Goal: Transaction & Acquisition: Purchase product/service

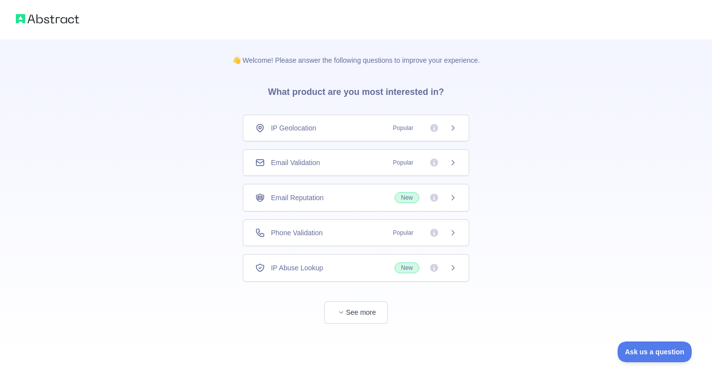
click at [325, 125] on div "IP Geolocation Popular" at bounding box center [356, 128] width 202 height 10
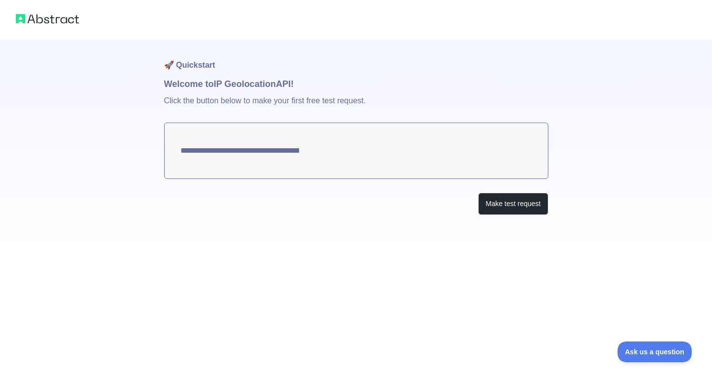
type textarea "**********"
drag, startPoint x: 420, startPoint y: 148, endPoint x: 253, endPoint y: 147, distance: 166.7
click at [272, 150] on textarea "**********" at bounding box center [356, 151] width 384 height 56
click at [512, 199] on button "Make test request" at bounding box center [513, 204] width 70 height 22
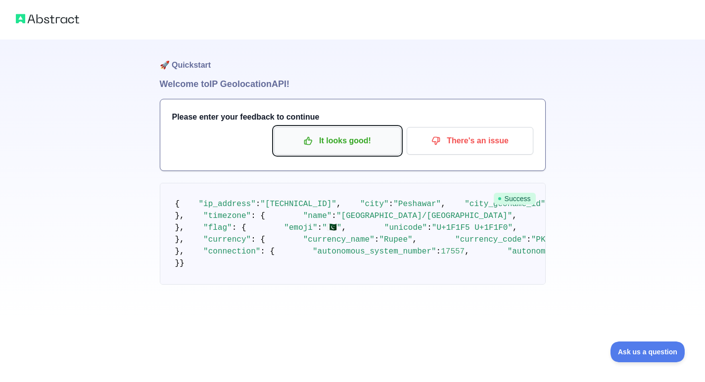
click at [321, 142] on p "It looks good!" at bounding box center [338, 141] width 112 height 17
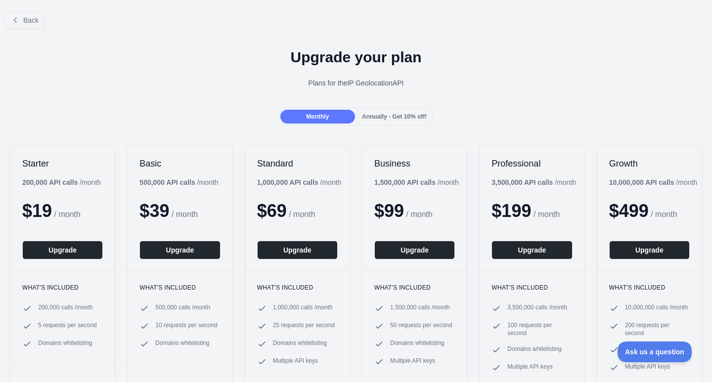
click at [376, 114] on span "Annually - Get 10% off!" at bounding box center [394, 116] width 65 height 7
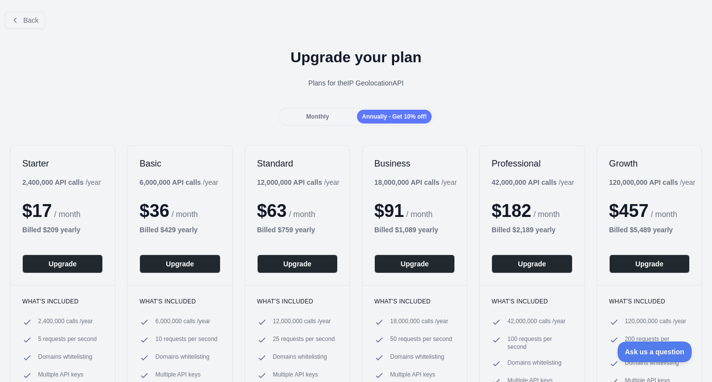
click at [349, 118] on div "Monthly" at bounding box center [318, 117] width 75 height 14
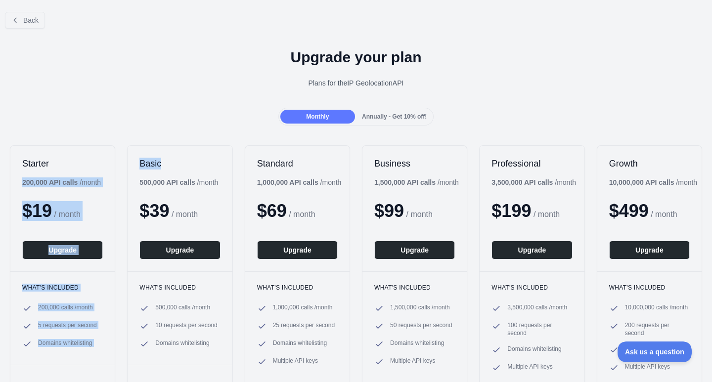
drag, startPoint x: 191, startPoint y: 161, endPoint x: 51, endPoint y: 161, distance: 140.5
click at [51, 161] on div "Starter 200,000 API calls / month $ 19 / month Upgrade What's included 200,000 …" at bounding box center [356, 268] width 712 height 264
click at [51, 161] on h2 "Starter" at bounding box center [62, 164] width 81 height 12
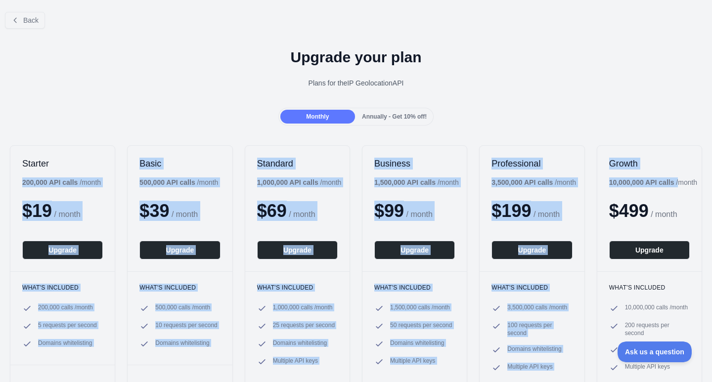
drag, startPoint x: 143, startPoint y: 182, endPoint x: 685, endPoint y: 182, distance: 541.8
click at [685, 182] on div "Starter 200,000 API calls / month $ 19 / month Upgrade What's included 200,000 …" at bounding box center [356, 268] width 712 height 264
click at [685, 182] on div "10,000,000 API calls / month" at bounding box center [654, 183] width 89 height 10
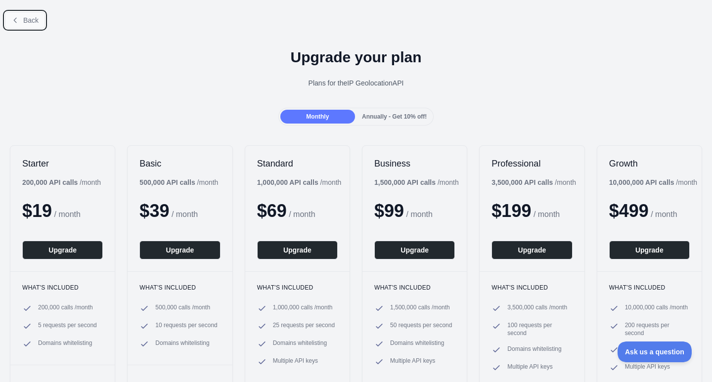
click at [25, 19] on span "Back" at bounding box center [30, 20] width 15 height 8
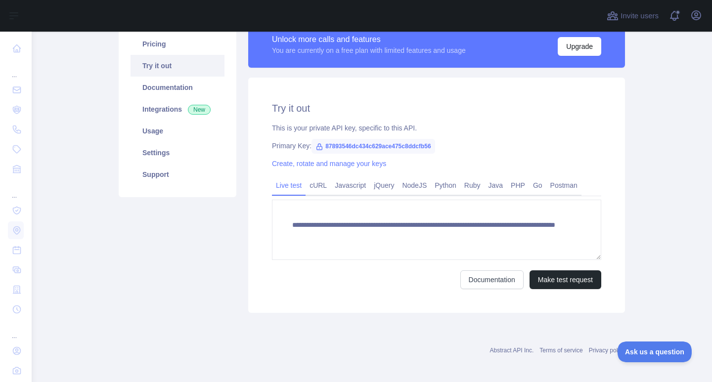
scroll to position [88, 0]
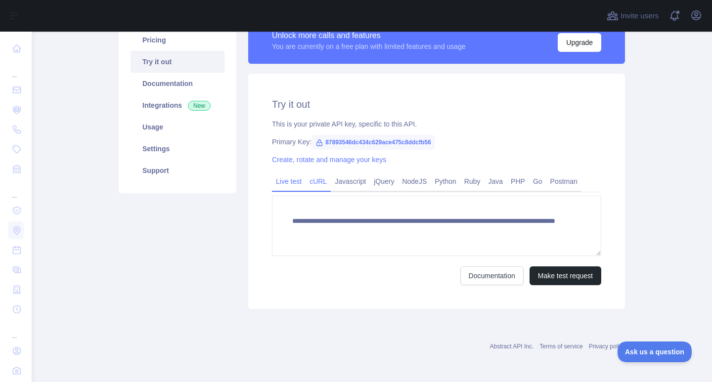
click at [318, 189] on link "cURL" at bounding box center [318, 182] width 25 height 16
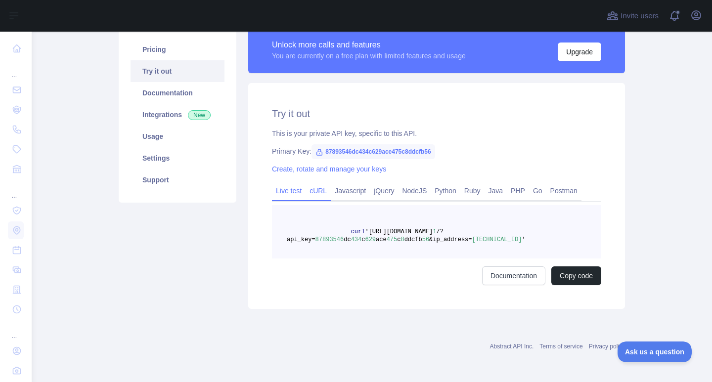
scroll to position [78, 0]
click at [355, 198] on link "Javascript" at bounding box center [350, 191] width 39 height 16
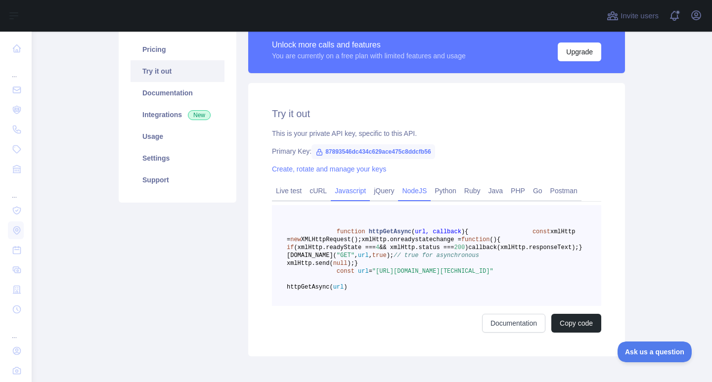
click at [405, 193] on link "NodeJS" at bounding box center [414, 191] width 33 height 16
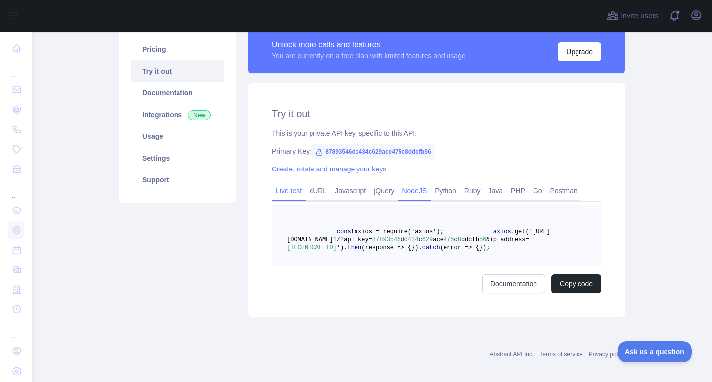
click at [296, 190] on link "Live test" at bounding box center [289, 191] width 34 height 16
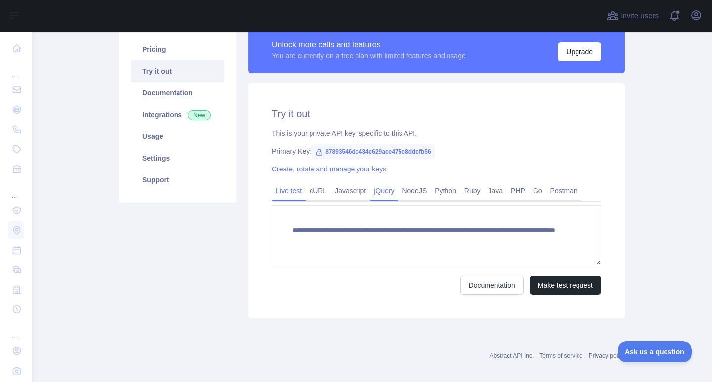
click at [392, 193] on link "jQuery" at bounding box center [384, 191] width 28 height 16
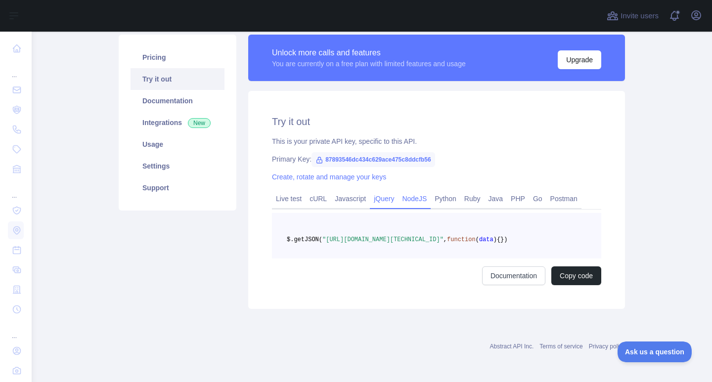
click at [404, 194] on link "NodeJS" at bounding box center [414, 199] width 33 height 16
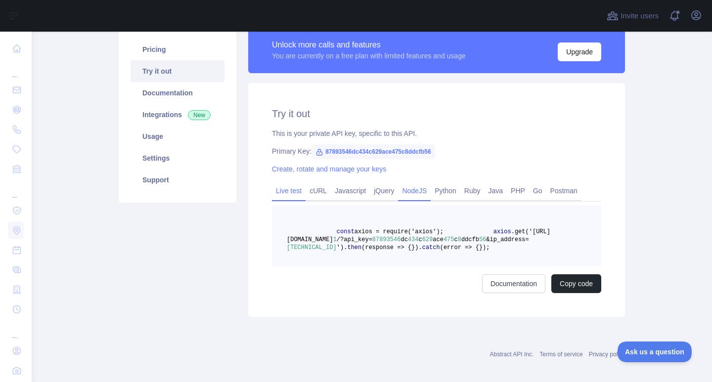
click at [289, 193] on link "Live test" at bounding box center [289, 191] width 34 height 16
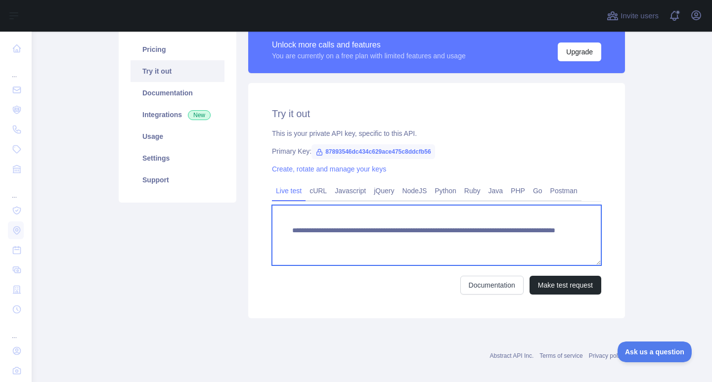
drag, startPoint x: 287, startPoint y: 233, endPoint x: 532, endPoint y: 254, distance: 245.3
click at [532, 254] on textarea "**********" at bounding box center [437, 235] width 330 height 60
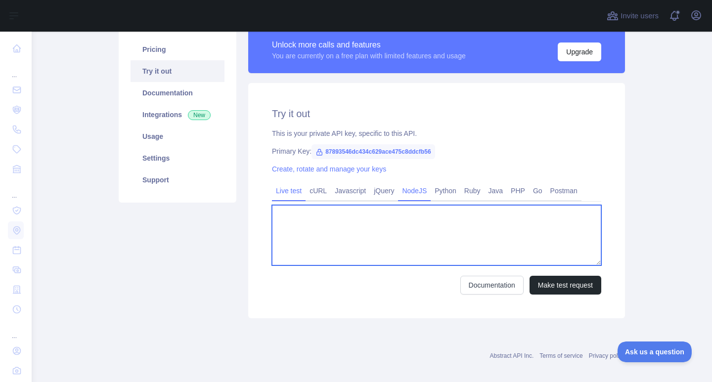
type textarea "**********"
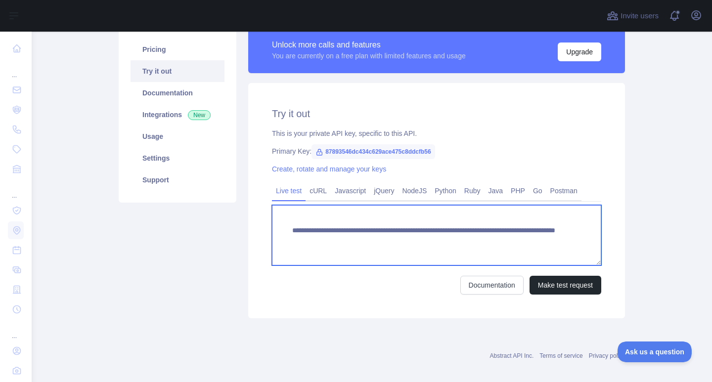
scroll to position [29, 0]
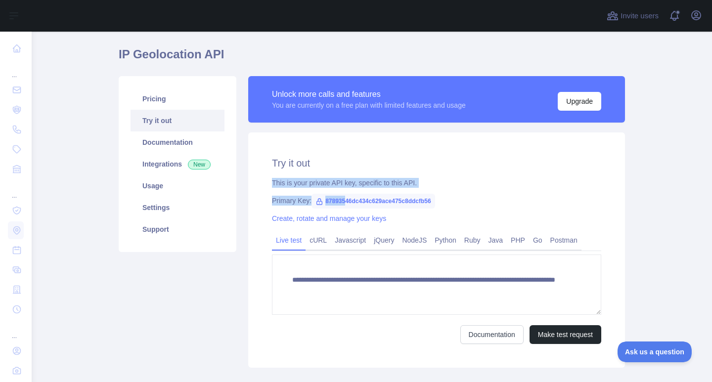
drag, startPoint x: 411, startPoint y: 184, endPoint x: 341, endPoint y: 190, distance: 70.5
click at [341, 190] on div "**********" at bounding box center [436, 251] width 377 height 236
click at [169, 103] on link "Pricing" at bounding box center [178, 99] width 94 height 22
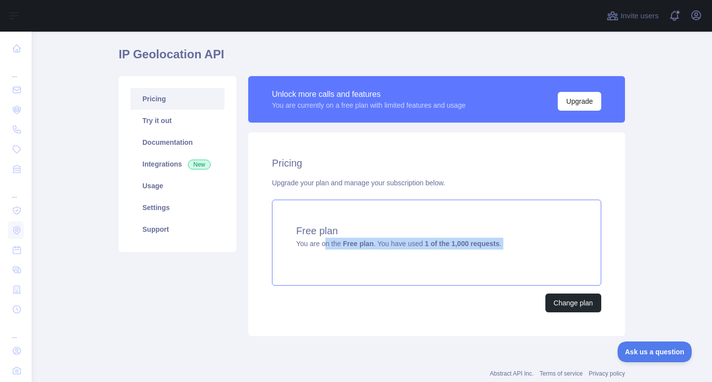
drag, startPoint x: 320, startPoint y: 244, endPoint x: 436, endPoint y: 253, distance: 116.6
click at [436, 253] on div "Free plan You are on the Free plan . You have used 1 of the 1,000 requests ." at bounding box center [437, 243] width 330 height 86
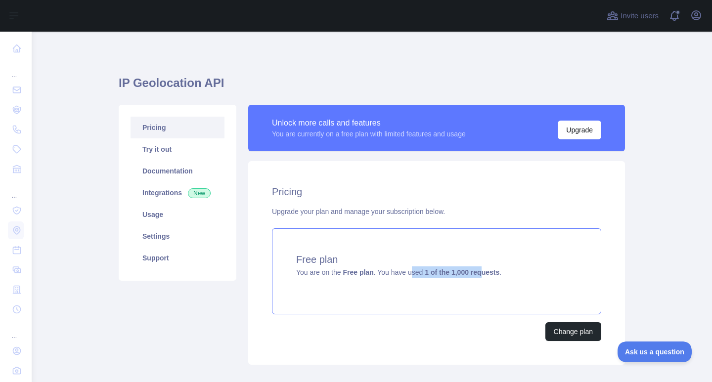
drag, startPoint x: 407, startPoint y: 274, endPoint x: 474, endPoint y: 273, distance: 67.8
click at [474, 273] on span "You are on the Free plan . You have used 1 of the 1,000 requests ." at bounding box center [398, 273] width 205 height 8
click at [304, 215] on div "Upgrade your plan and manage your subscription below." at bounding box center [437, 212] width 330 height 10
